Goal: Book appointment/travel/reservation

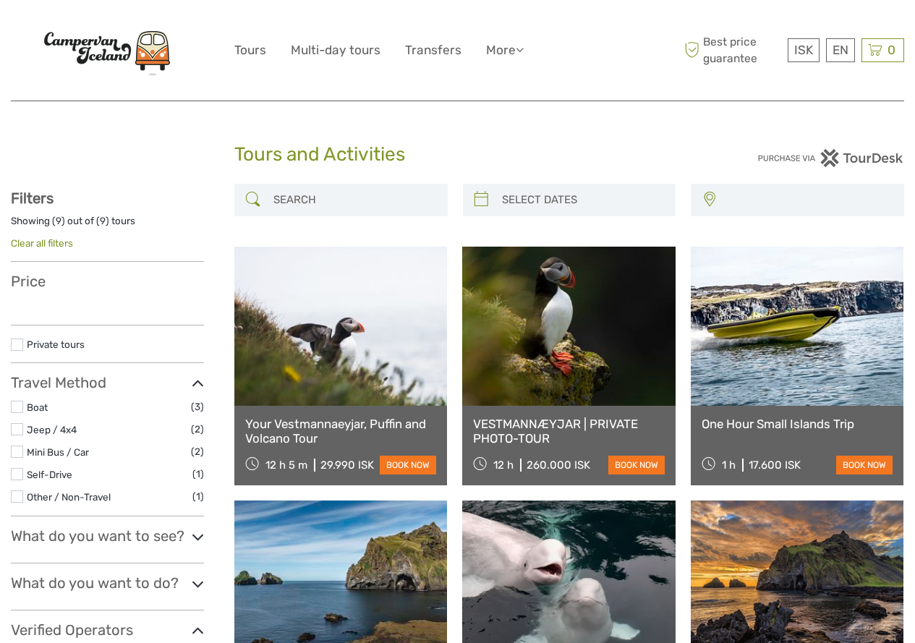
select select
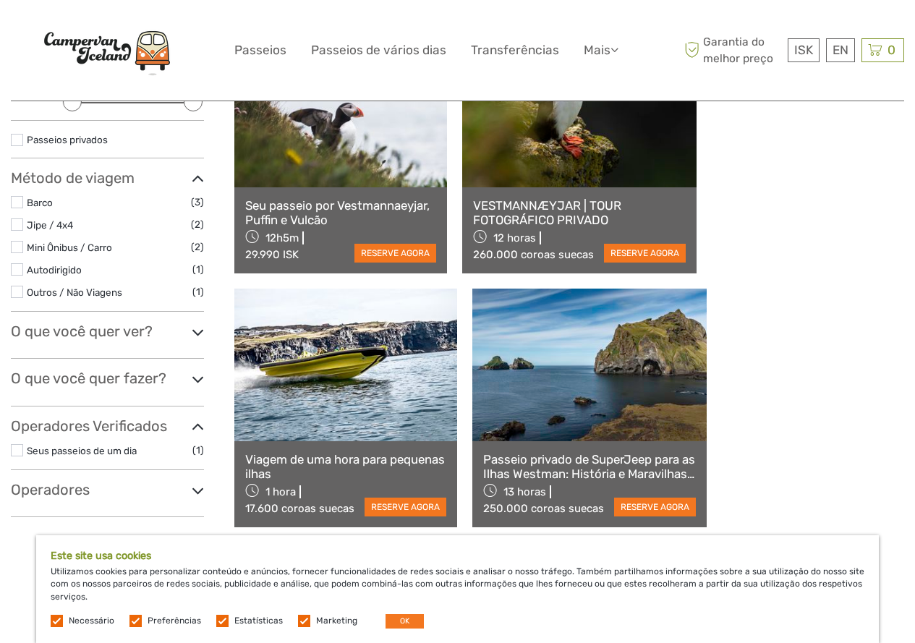
scroll to position [217, 0]
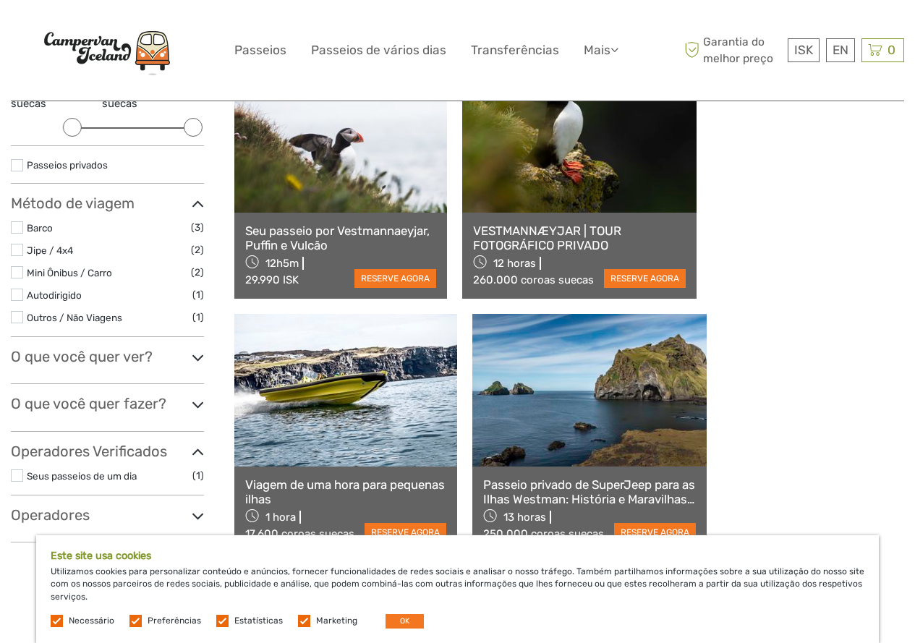
click at [510, 241] on font "VESTMANNÆYJAR | TOUR FOTOGRÁFICO PRIVADO" at bounding box center [547, 237] width 148 height 29
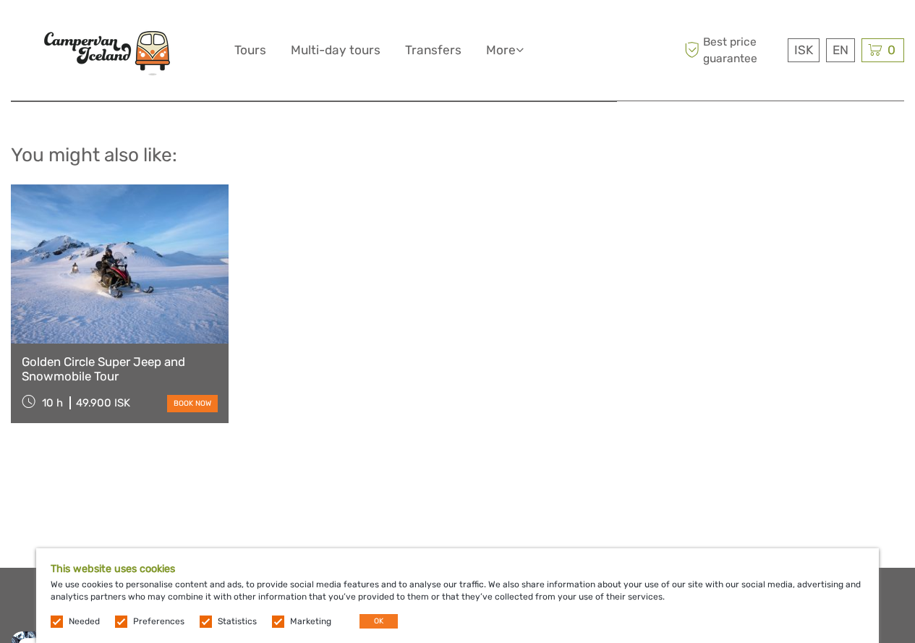
scroll to position [2051, 0]
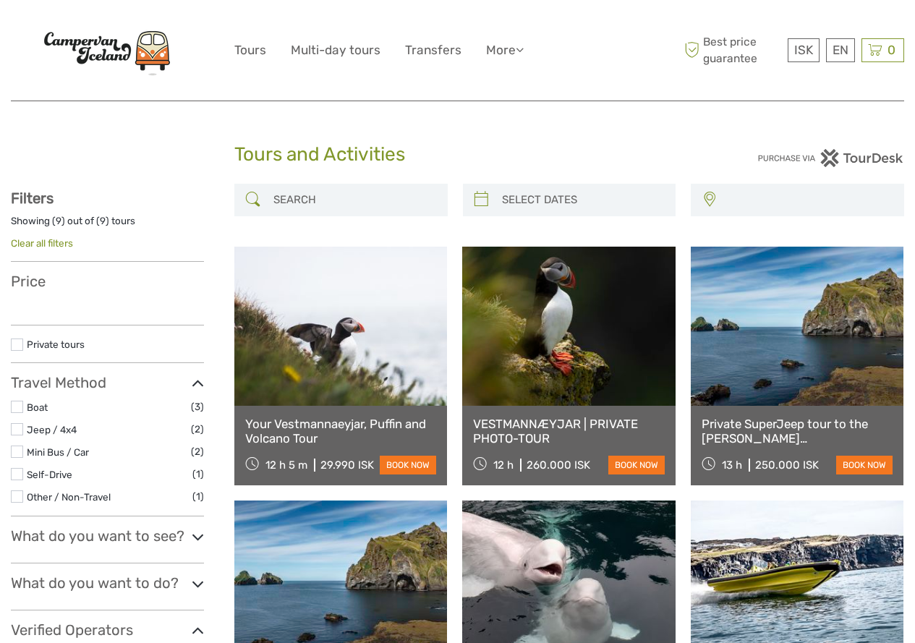
select select
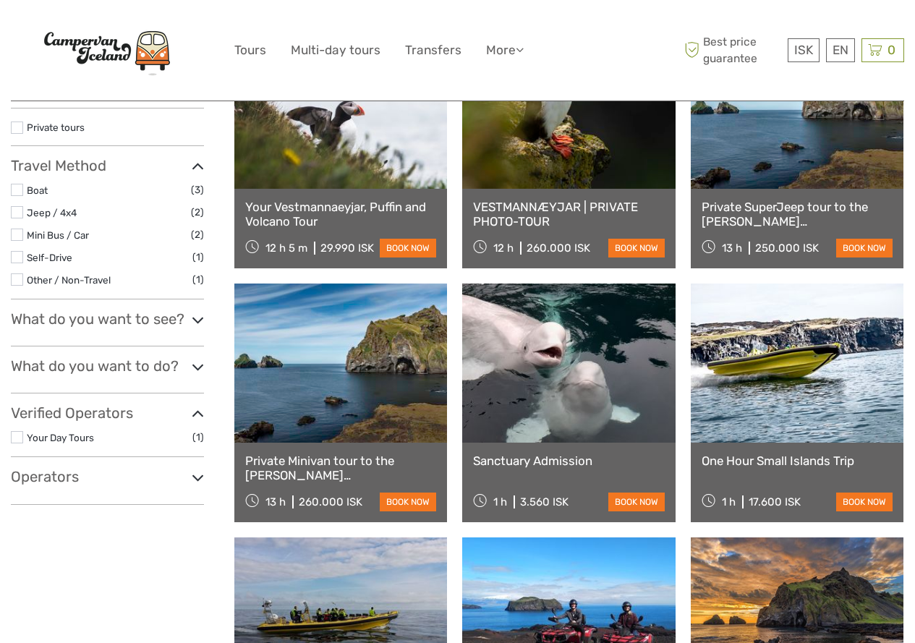
select select
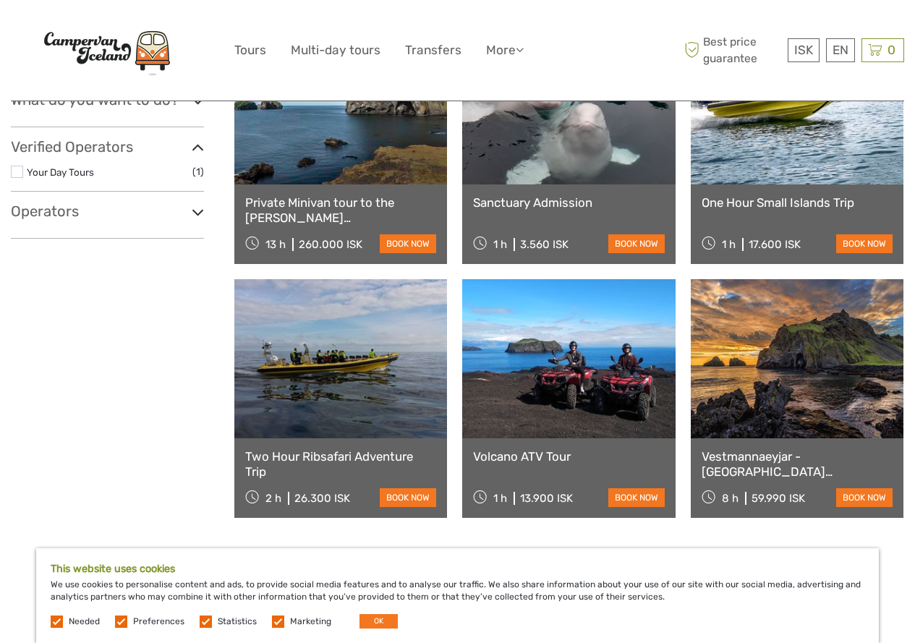
scroll to position [506, 0]
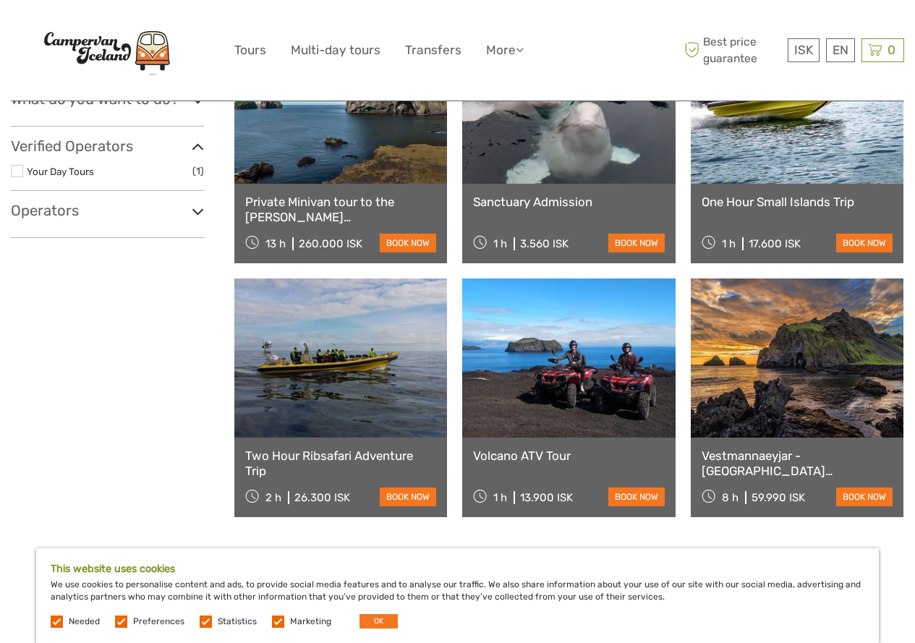
click at [848, 438] on div "Vestmannaeyjar - The Westman Islands 8 h 59.990 ISK book now" at bounding box center [797, 477] width 213 height 80
click at [781, 455] on link "Vestmannaeyjar - [GEOGRAPHIC_DATA][PERSON_NAME]" at bounding box center [796, 463] width 191 height 30
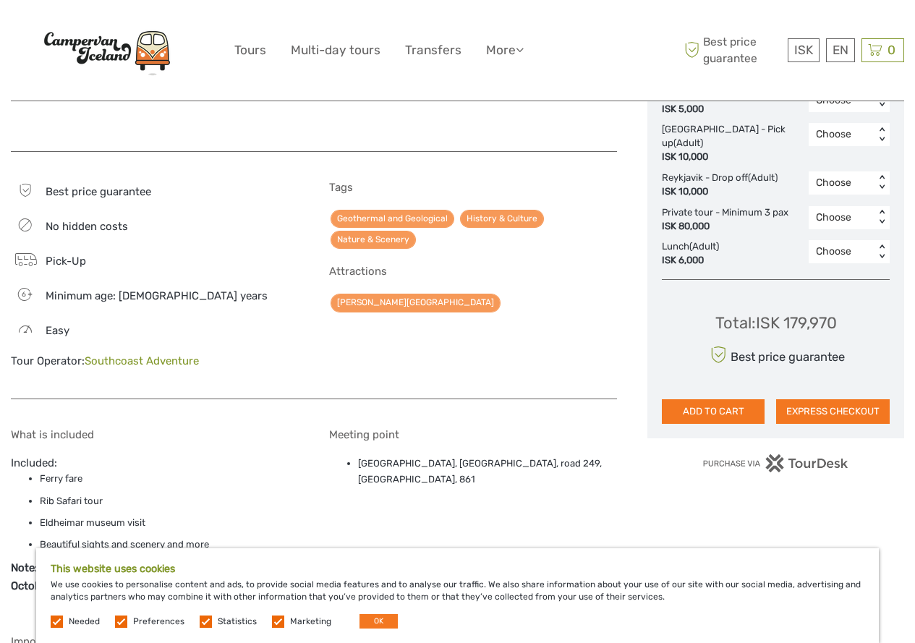
scroll to position [868, 0]
